Goal: Information Seeking & Learning: Learn about a topic

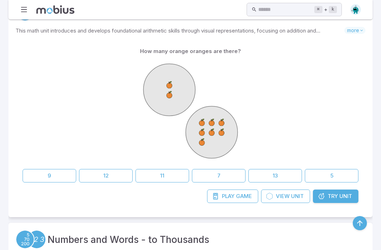
scroll to position [165, 0]
click at [48, 169] on button "9" at bounding box center [50, 175] width 54 height 13
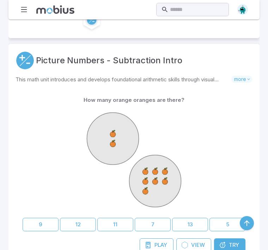
scroll to position [159, 0]
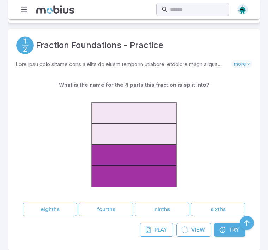
scroll to position [737, 0]
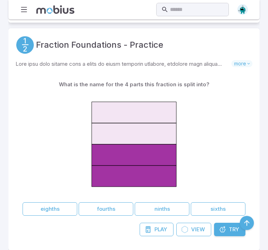
click at [109, 202] on button "fourths" at bounding box center [106, 208] width 55 height 13
